Goal: Task Accomplishment & Management: Complete application form

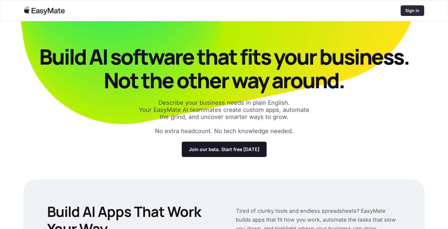
click at [408, 9] on p "Sign in" at bounding box center [412, 11] width 14 height 6
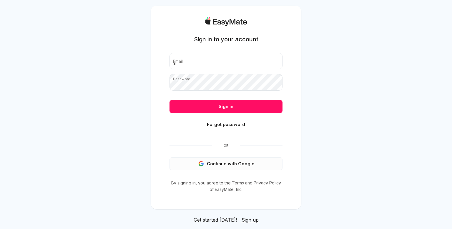
click at [227, 165] on button "Continue with Google" at bounding box center [226, 163] width 113 height 13
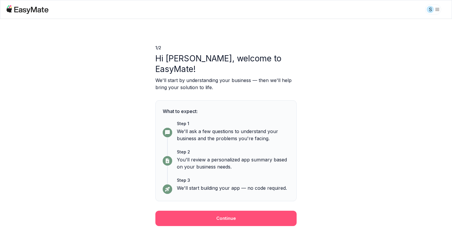
click at [253, 210] on button "Continue" at bounding box center [226, 217] width 141 height 15
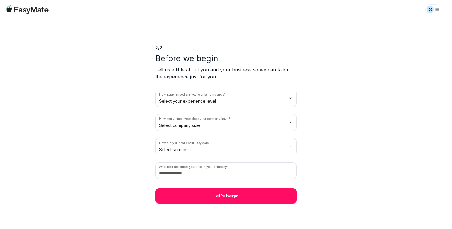
click at [440, 13] on div "S" at bounding box center [436, 9] width 21 height 12
click at [439, 12] on html "S 2 / 2 Before we begin Tell us a little about you and your business so we can …" at bounding box center [226, 114] width 452 height 229
click at [408, 20] on div "Log out" at bounding box center [408, 24] width 61 height 12
